Goal: Task Accomplishment & Management: Complete application form

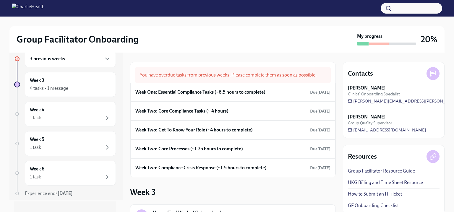
scroll to position [20, 0]
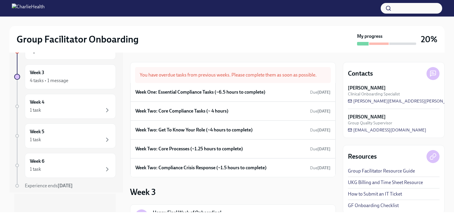
click at [216, 88] on div "Week One: Essential Compliance Tasks (~6.5 hours to complete) Due 7 days ago" at bounding box center [232, 92] width 195 height 9
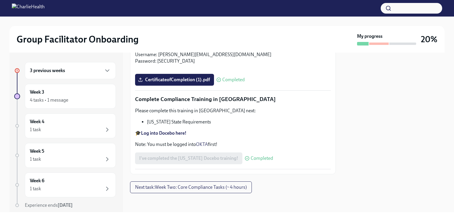
scroll to position [1302, 0]
click at [187, 189] on span "Next task : Week Two: Core Compliance Tasks (~ 4 hours)" at bounding box center [191, 187] width 112 height 6
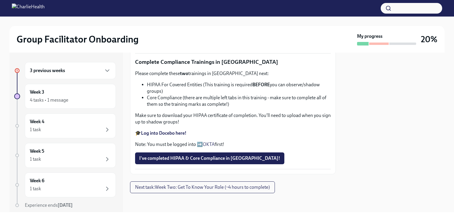
scroll to position [265, 0]
click at [224, 9] on strong "Complete your CPR & First Aid training HERE" at bounding box center [187, 6] width 93 height 6
click at [184, 46] on span "Upload Upload CPR Certificate" at bounding box center [173, 43] width 69 height 6
click at [0, 0] on input "Upload Upload CPR Certificate" at bounding box center [0, 0] width 0 height 0
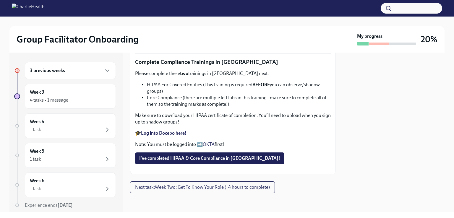
drag, startPoint x: 177, startPoint y: 144, endPoint x: 173, endPoint y: 142, distance: 5.0
click at [173, 136] on strong "Log into Docebo here!" at bounding box center [164, 133] width 46 height 6
click at [176, 156] on span "I've completed HIPAA & Core Compliance in Docebo!" at bounding box center [209, 158] width 141 height 6
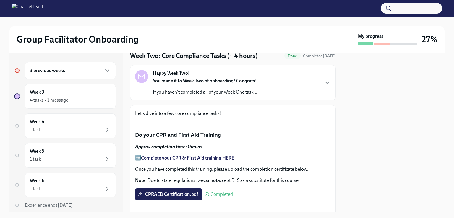
scroll to position [22, 0]
click at [189, 85] on div "You made it to Week Two of onboarding! Congrats! If you haven't completed all o…" at bounding box center [205, 87] width 104 height 18
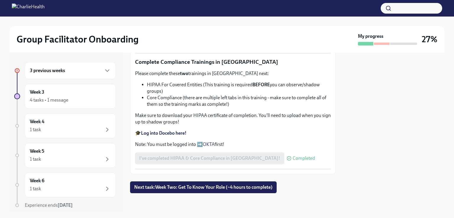
scroll to position [557, 0]
click at [181, 135] on strong "Log into Docebo here!" at bounding box center [164, 133] width 46 height 6
click at [61, 75] on div "3 previous weeks" at bounding box center [70, 70] width 91 height 17
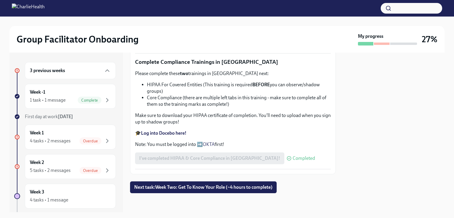
click at [68, 134] on div "Week 1 4 tasks • 2 messages Overdue" at bounding box center [70, 137] width 81 height 15
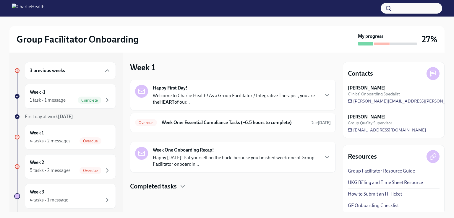
click at [180, 121] on h6 "Week One: Essential Compliance Tasks (~6.5 hours to complete)" at bounding box center [234, 122] width 144 height 7
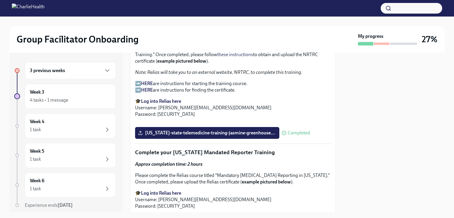
scroll to position [904, 0]
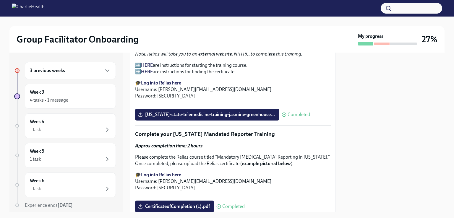
click at [51, 89] on div "Week 3 4 tasks • 1 message" at bounding box center [70, 96] width 81 height 15
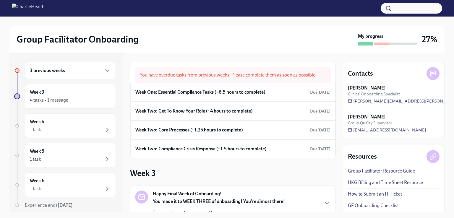
click at [184, 93] on h6 "Week One: Essential Compliance Tasks (~6.5 hours to complete)" at bounding box center [200, 92] width 130 height 7
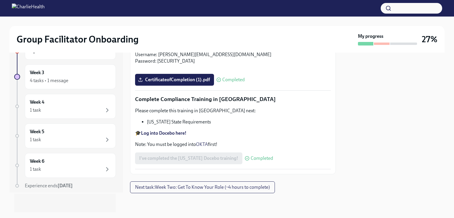
scroll to position [1302, 0]
click at [174, 187] on span "Next task : Week Two: Get To Know Your Role (~4 hours to complete)" at bounding box center [202, 187] width 135 height 6
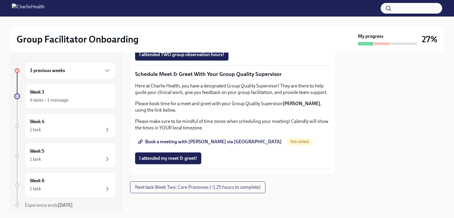
click at [105, 74] on icon "button" at bounding box center [107, 70] width 7 height 7
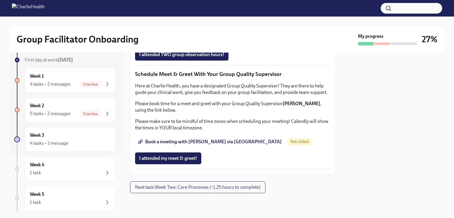
scroll to position [57, 0]
click at [68, 86] on div "4 tasks • 2 messages" at bounding box center [50, 84] width 41 height 7
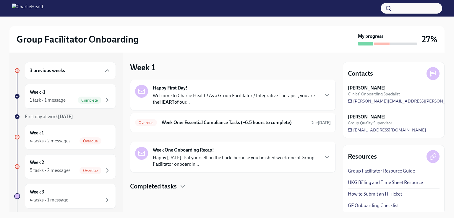
click at [188, 126] on div "Overdue Week One: Essential Compliance Tasks (~6.5 hours to complete) Due 7 day…" at bounding box center [233, 122] width 196 height 9
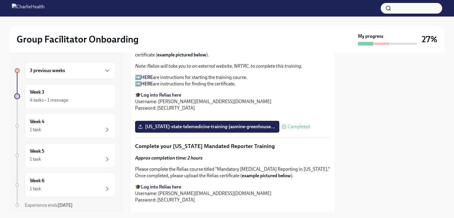
scroll to position [902, 0]
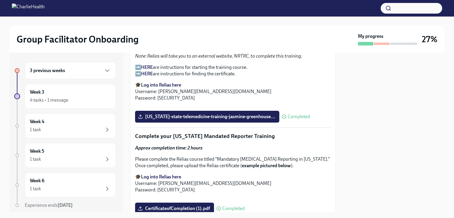
drag, startPoint x: 150, startPoint y: -26, endPoint x: 184, endPoint y: 176, distance: 205.1
click at [184, 106] on button "Zoom image" at bounding box center [233, 106] width 196 height 0
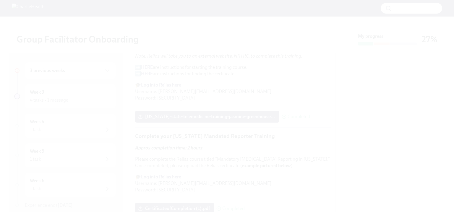
click at [396, 163] on button "Unzoom image" at bounding box center [227, 109] width 454 height 218
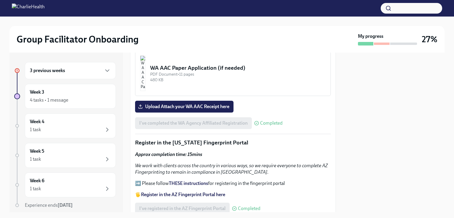
scroll to position [604, 0]
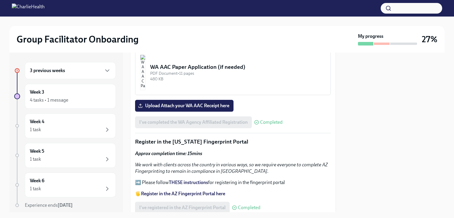
click at [160, 103] on span "Upload Attach your WA AAC Receipt here" at bounding box center [184, 106] width 90 height 6
click at [0, 0] on input "Upload Attach your WA AAC Receipt here" at bounding box center [0, 0] width 0 height 0
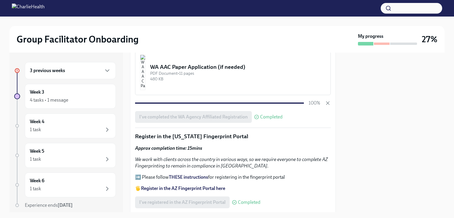
click at [66, 71] on div "3 previous weeks" at bounding box center [70, 70] width 81 height 7
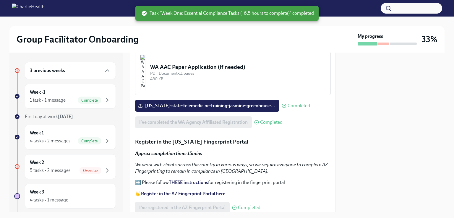
click at [71, 162] on div "Week 2 5 tasks • 2 messages Overdue" at bounding box center [70, 166] width 81 height 15
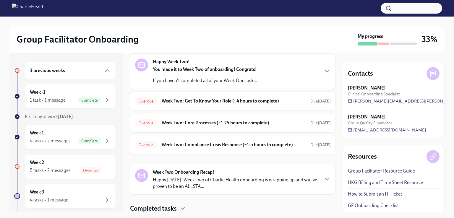
scroll to position [33, 0]
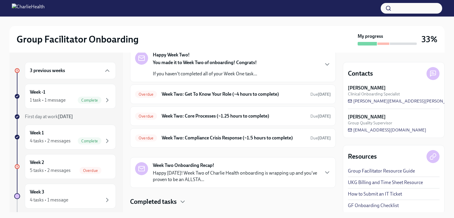
click at [242, 176] on p "Happy Friday! Week Two of Charlie Health onboarding is wrapping up and you've p…" at bounding box center [236, 176] width 166 height 13
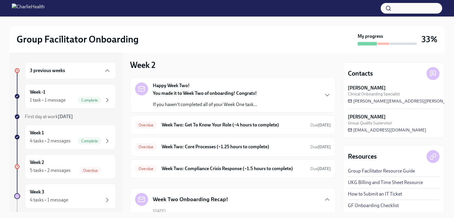
scroll to position [0, 0]
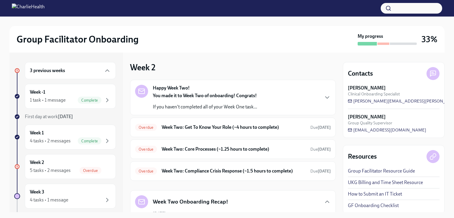
click at [266, 126] on h6 "Week Two: Get To Know Your Role (~4 hours to complete)" at bounding box center [234, 127] width 144 height 7
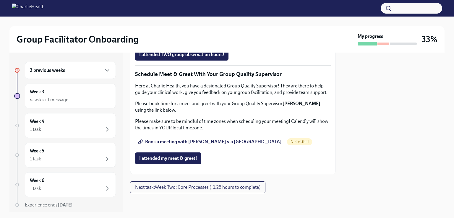
scroll to position [506, 0]
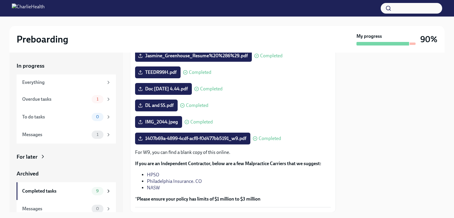
scroll to position [132, 0]
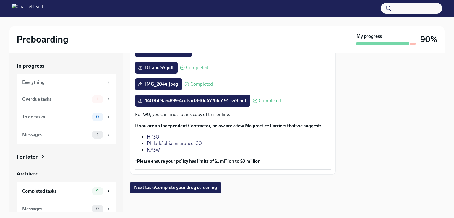
click at [169, 190] on button "Next task : Complete your drug screening" at bounding box center [175, 188] width 91 height 12
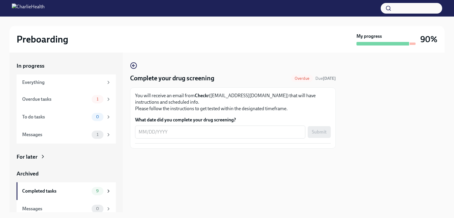
scroll to position [6, 0]
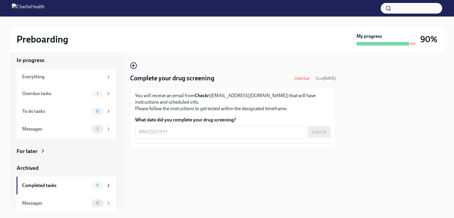
click at [47, 94] on div "Overdue tasks" at bounding box center [55, 93] width 67 height 7
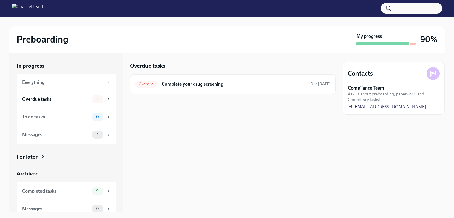
click at [165, 82] on h6 "Complete your drug screening" at bounding box center [234, 84] width 144 height 7
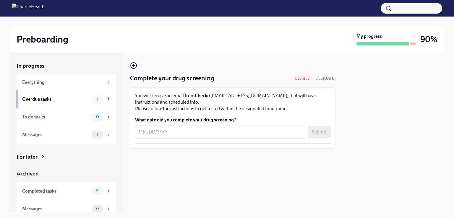
click at [186, 134] on textarea "What date did you complete your drug screening?" at bounding box center [220, 132] width 163 height 7
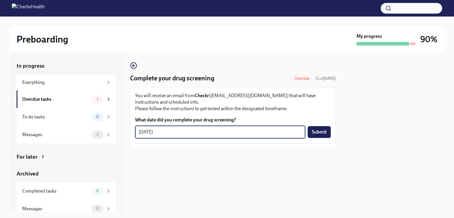
type textarea "09/18/2025"
click at [325, 134] on span "Submit" at bounding box center [319, 132] width 15 height 6
